Goal: Task Accomplishment & Management: Use online tool/utility

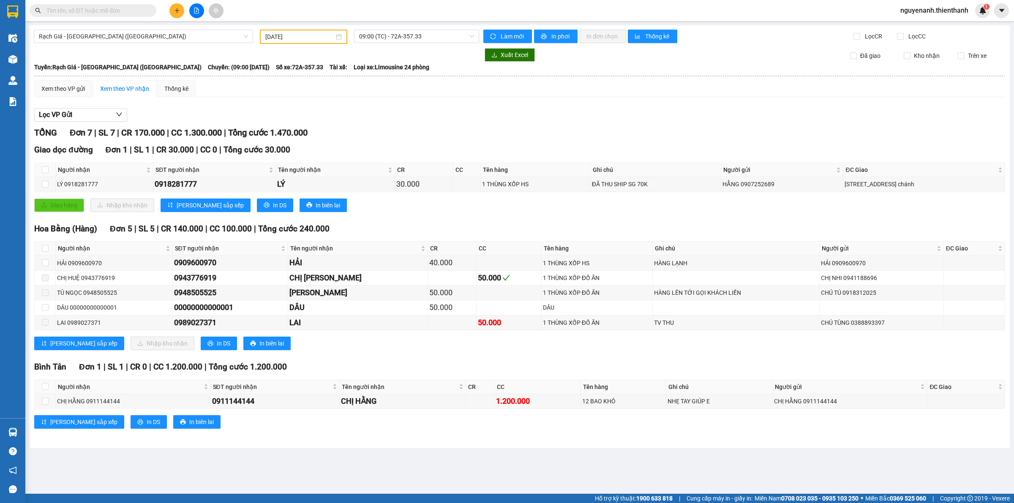
click at [319, 36] on input "[DATE]" at bounding box center [299, 36] width 69 height 9
click at [273, 113] on div "14" at bounding box center [272, 111] width 10 height 10
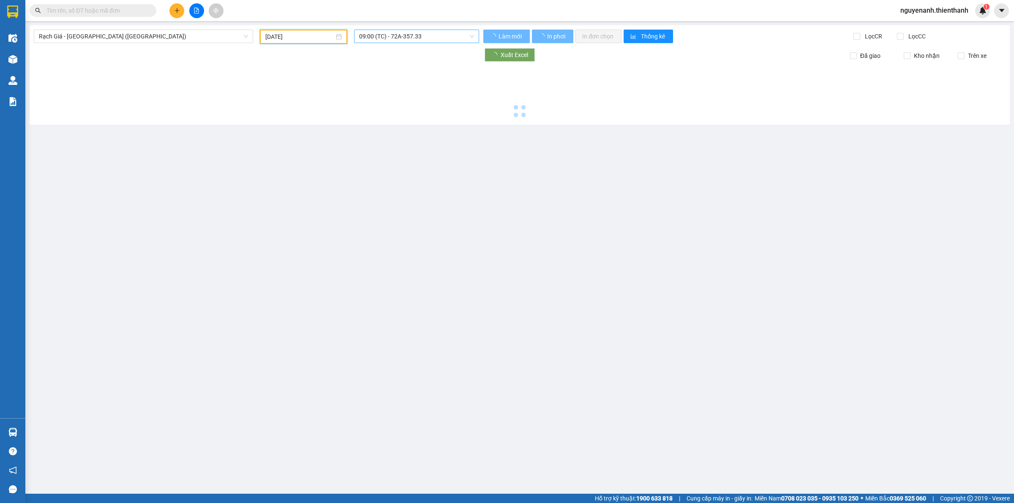
type input "[DATE]"
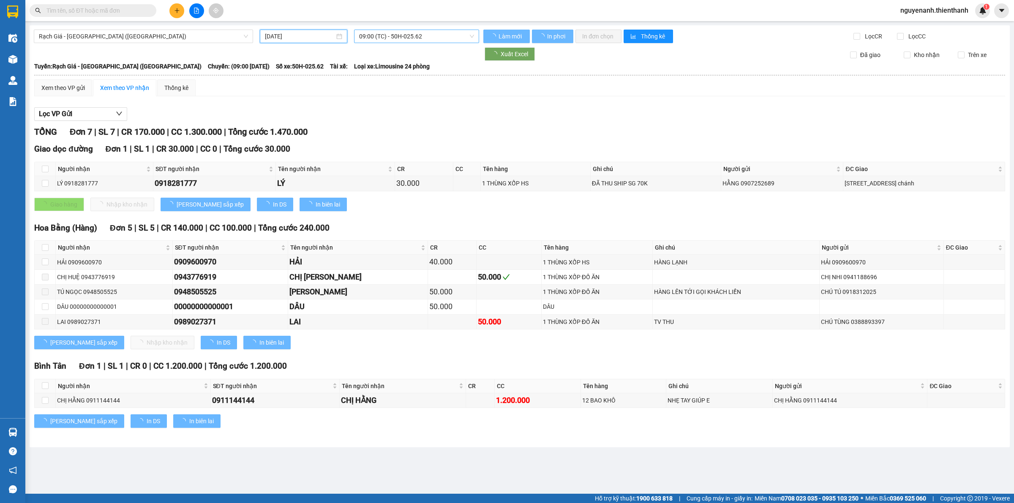
click at [395, 35] on span "09:00 (TC) - 50H-025.62" at bounding box center [416, 36] width 115 height 13
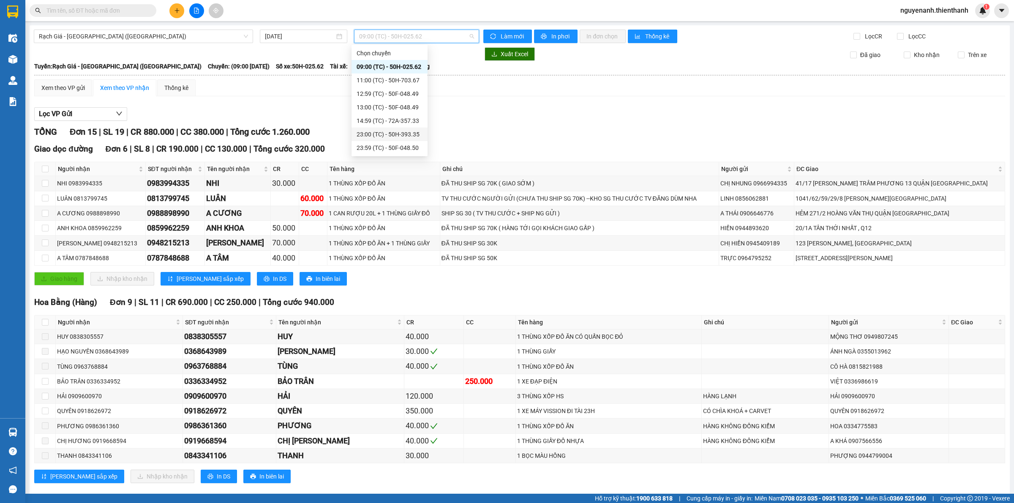
drag, startPoint x: 397, startPoint y: 125, endPoint x: 398, endPoint y: 133, distance: 8.0
click at [398, 133] on div "Chọn chuyến 09:00 (TC) - 50H-025.62 11:00 (TC) - 50H-703.67 12:59 (TC) - 50F-04…" at bounding box center [389, 100] width 76 height 108
click at [398, 133] on div "23:00 (TC) - 50H-393.35" at bounding box center [390, 134] width 66 height 9
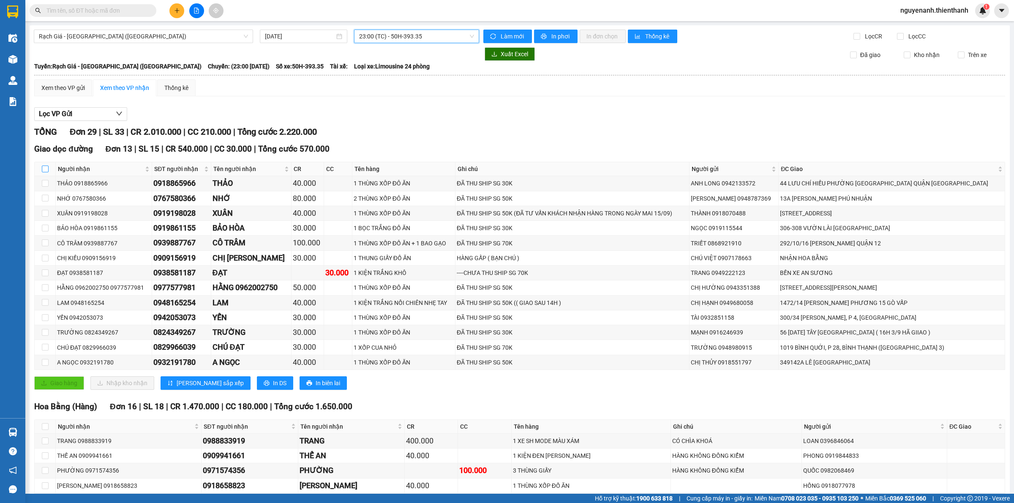
click at [43, 167] on input "checkbox" at bounding box center [45, 169] width 7 height 7
checkbox input "true"
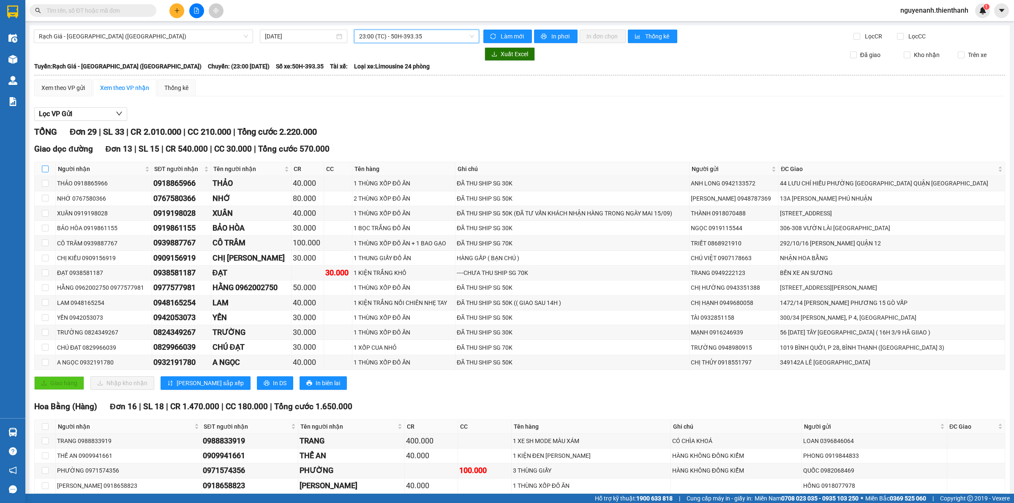
checkbox input "true"
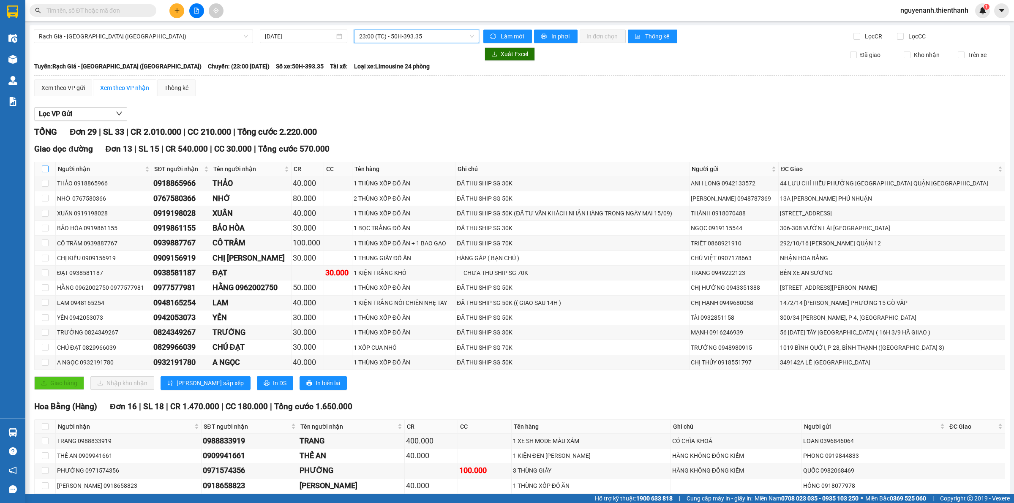
checkbox input "true"
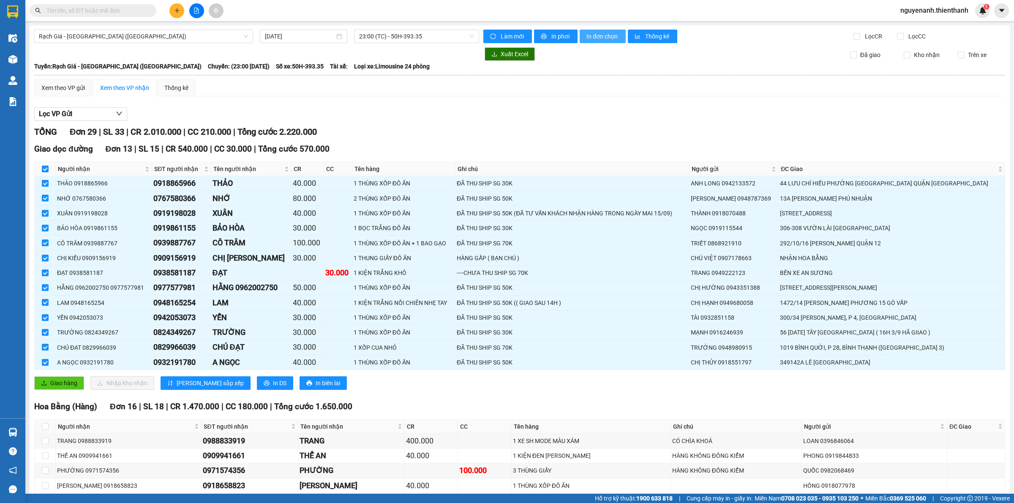
click at [602, 36] on span "In đơn chọn" at bounding box center [602, 36] width 33 height 9
click at [45, 169] on input "checkbox" at bounding box center [45, 169] width 7 height 7
checkbox input "false"
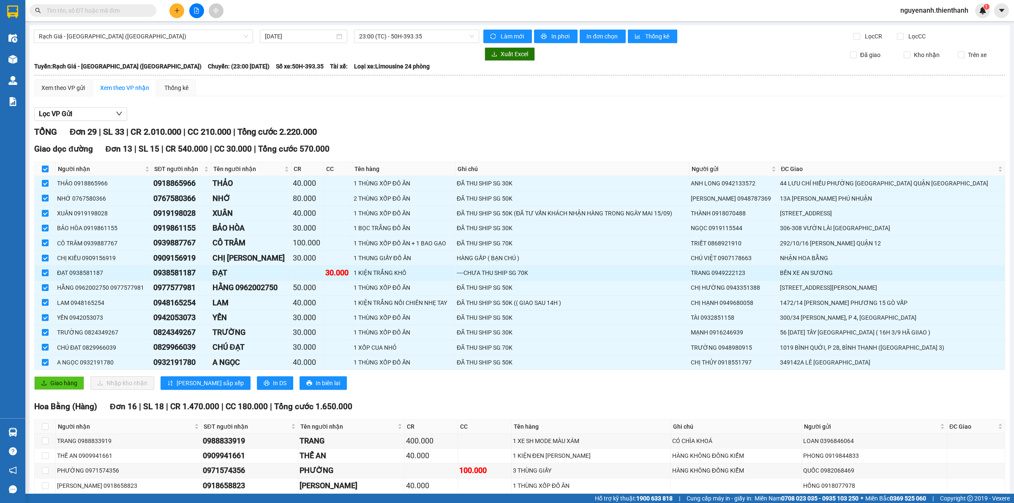
checkbox input "false"
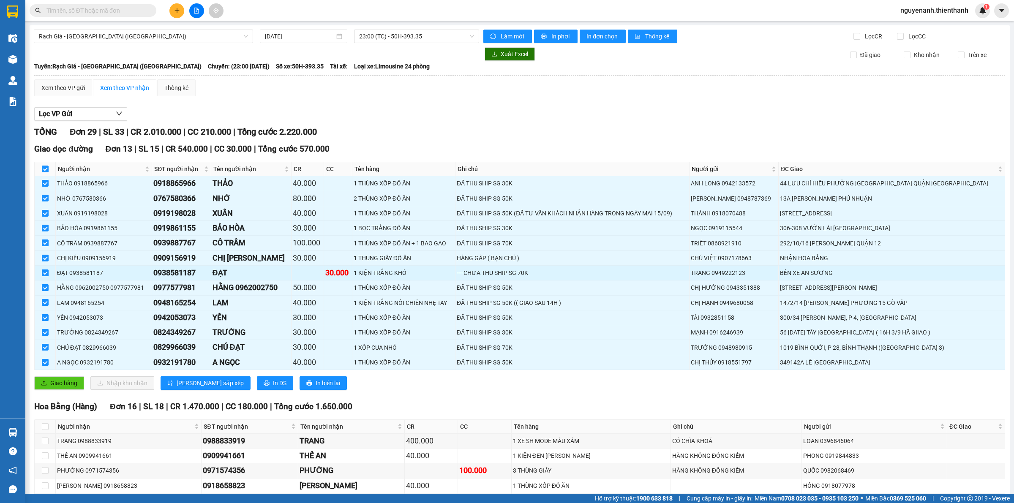
checkbox input "false"
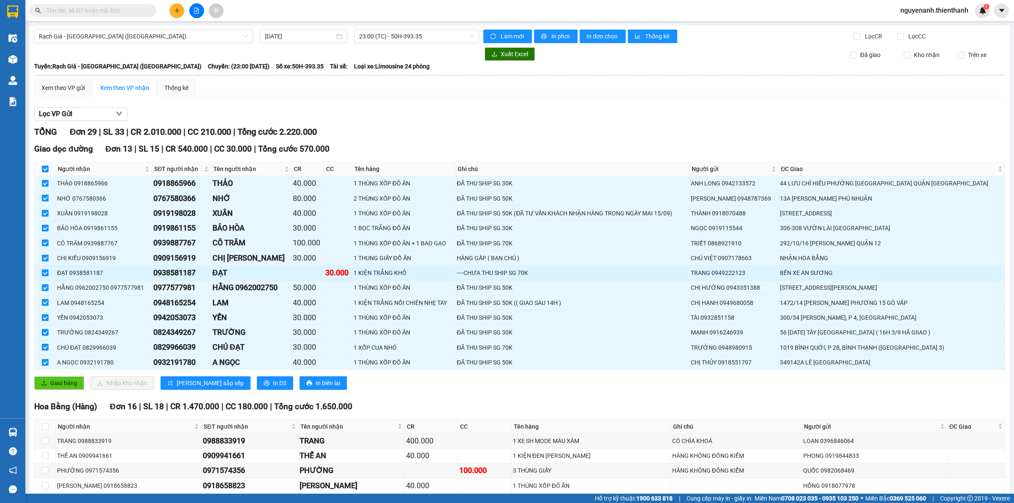
checkbox input "false"
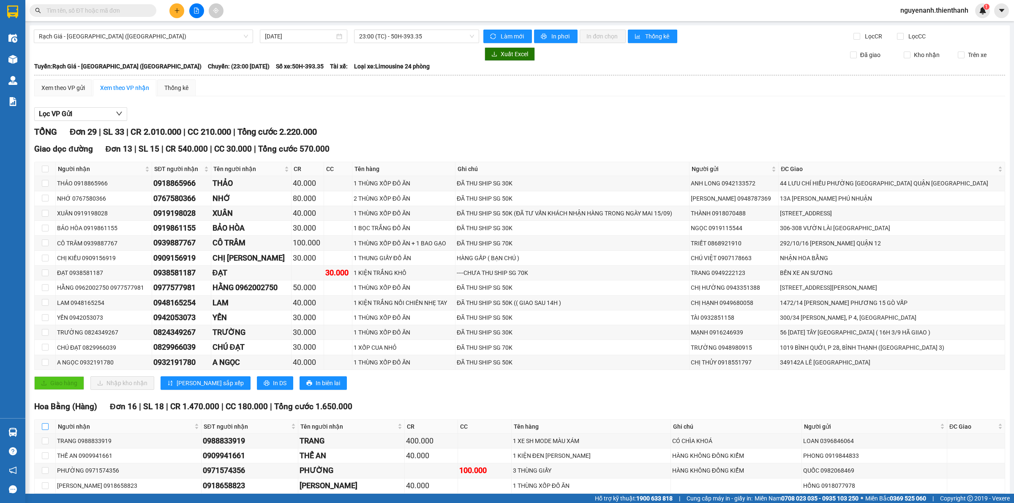
click at [44, 430] on input "checkbox" at bounding box center [45, 426] width 7 height 7
checkbox input "true"
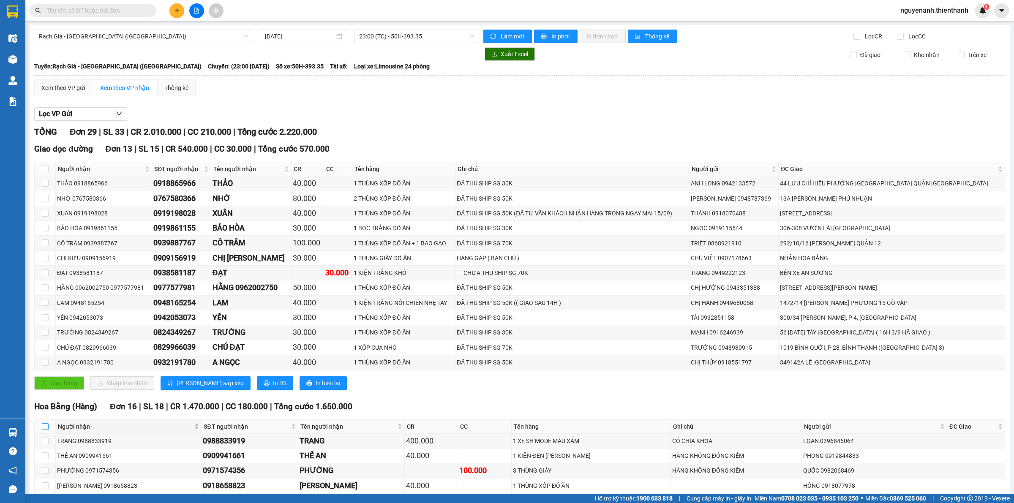
checkbox input "true"
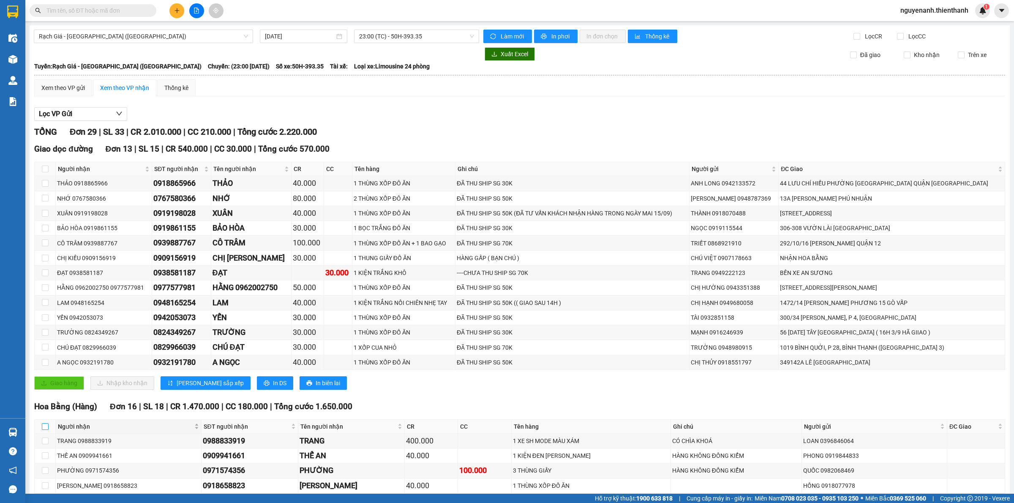
checkbox input "true"
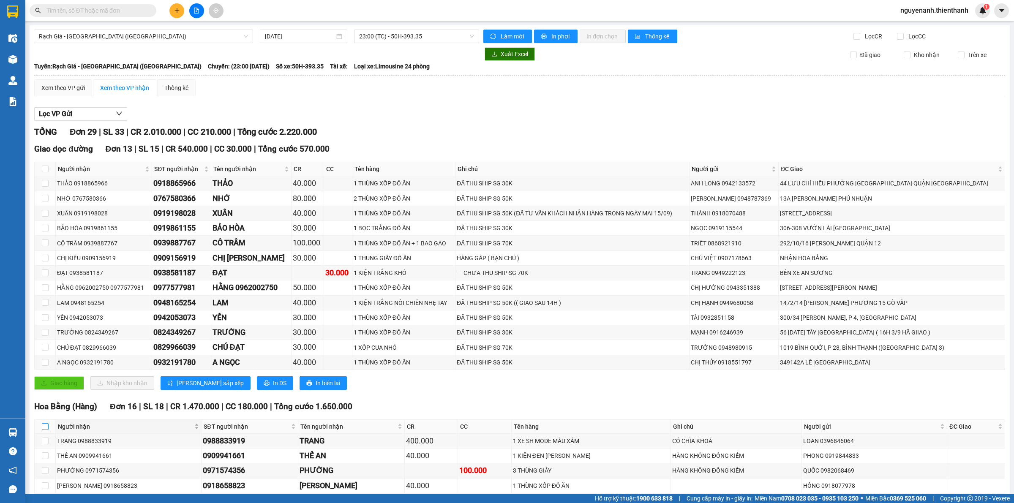
checkbox input "true"
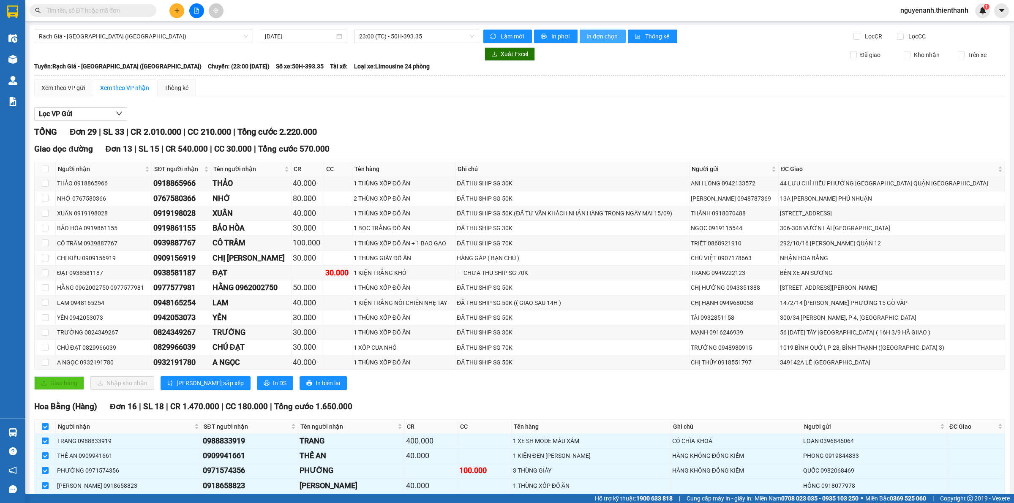
click at [605, 33] on span "In đơn chọn" at bounding box center [602, 36] width 33 height 9
click at [391, 32] on span "23:00 (TC) - 50H-393.35" at bounding box center [416, 36] width 115 height 13
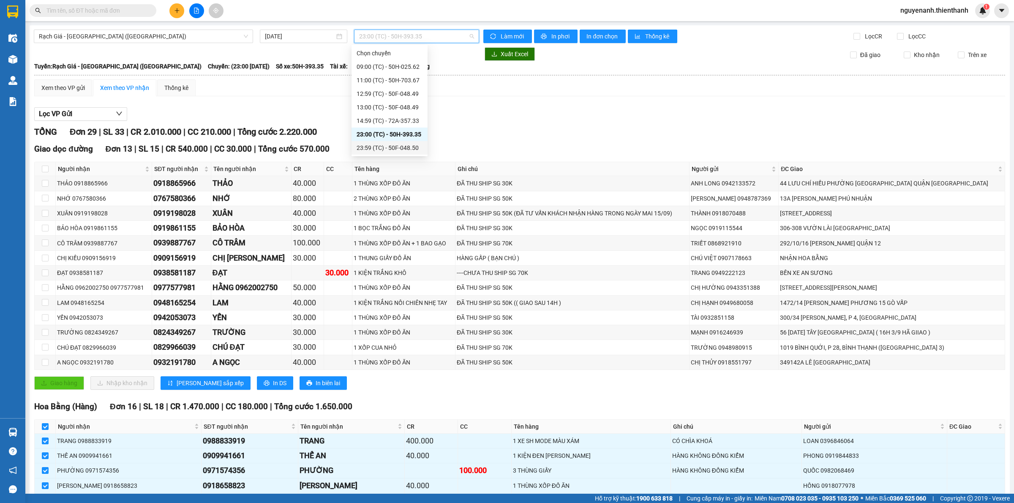
click at [374, 144] on div "23:59 (TC) - 50F-048.50" at bounding box center [390, 147] width 66 height 9
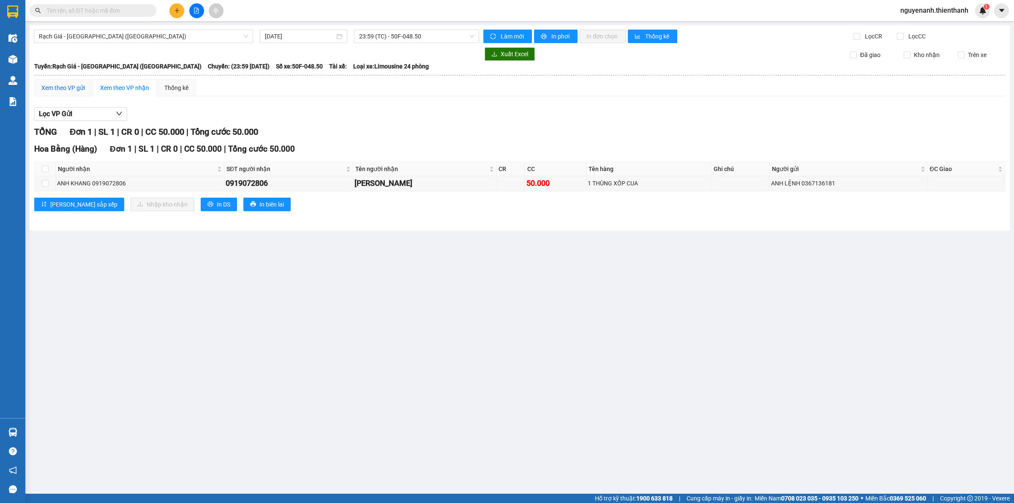
click at [75, 87] on div "Xem theo VP gửi" at bounding box center [63, 87] width 44 height 9
click at [120, 82] on div "Xem theo VP nhận" at bounding box center [124, 87] width 63 height 17
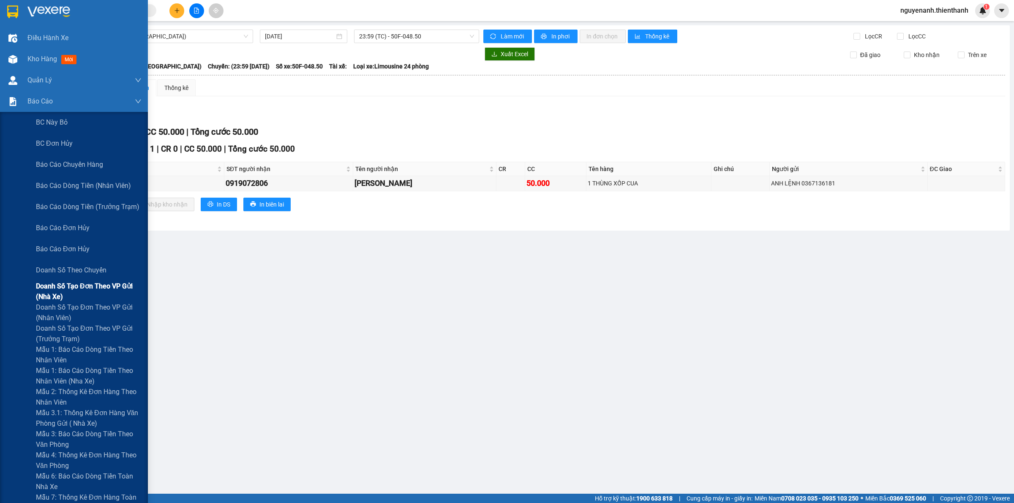
click at [58, 289] on span "Doanh số tạo đơn theo VP gửi (nhà xe)" at bounding box center [89, 291] width 106 height 21
